Goal: Task Accomplishment & Management: Use online tool/utility

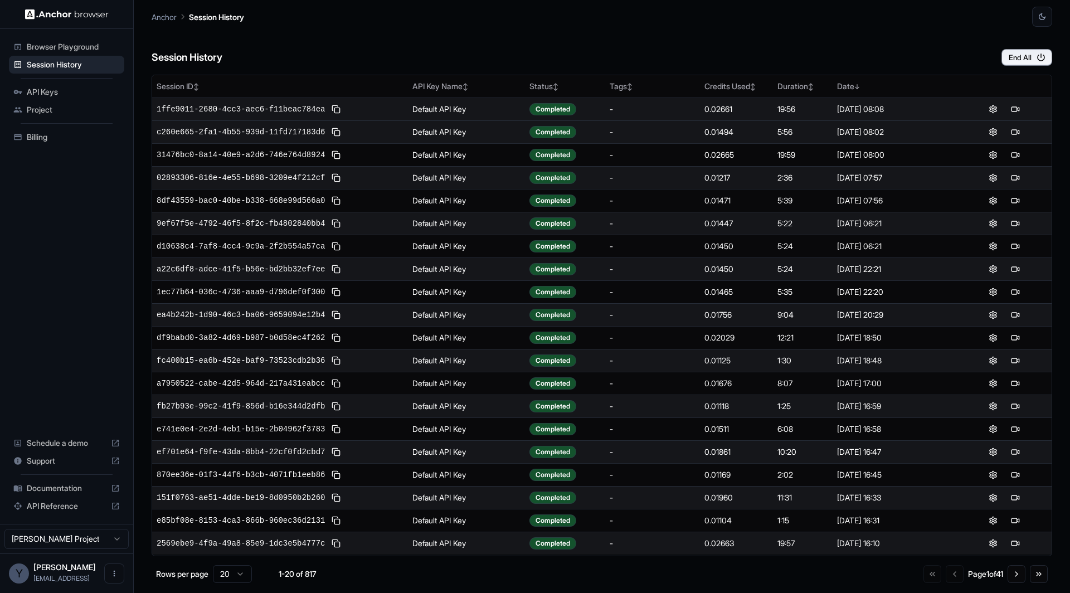
click at [189, 103] on div "1ffe9011-2680-4cc3-aec6-f11beac784ea" at bounding box center [280, 109] width 247 height 13
click at [339, 105] on button at bounding box center [335, 109] width 13 height 13
click at [335, 105] on button at bounding box center [335, 109] width 13 height 13
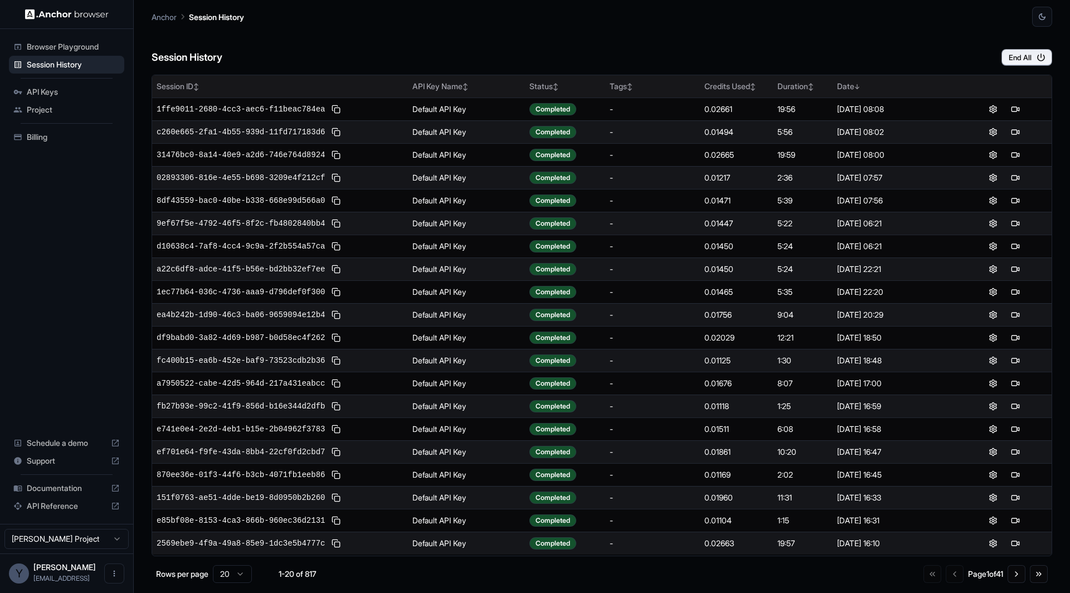
click at [735, 89] on div "Credits Used ↕" at bounding box center [736, 86] width 64 height 11
click at [736, 85] on div "Credits Used ↑" at bounding box center [736, 86] width 64 height 11
click at [725, 81] on div "Credits Used ↓" at bounding box center [736, 86] width 64 height 11
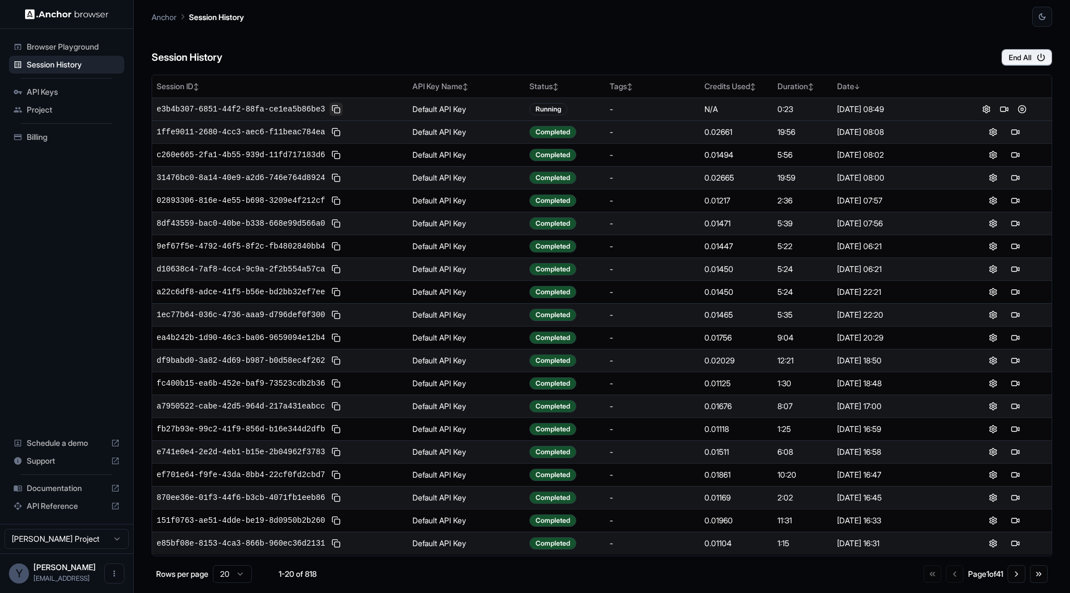
click at [342, 109] on button at bounding box center [335, 109] width 13 height 13
